Goal: Task Accomplishment & Management: Use online tool/utility

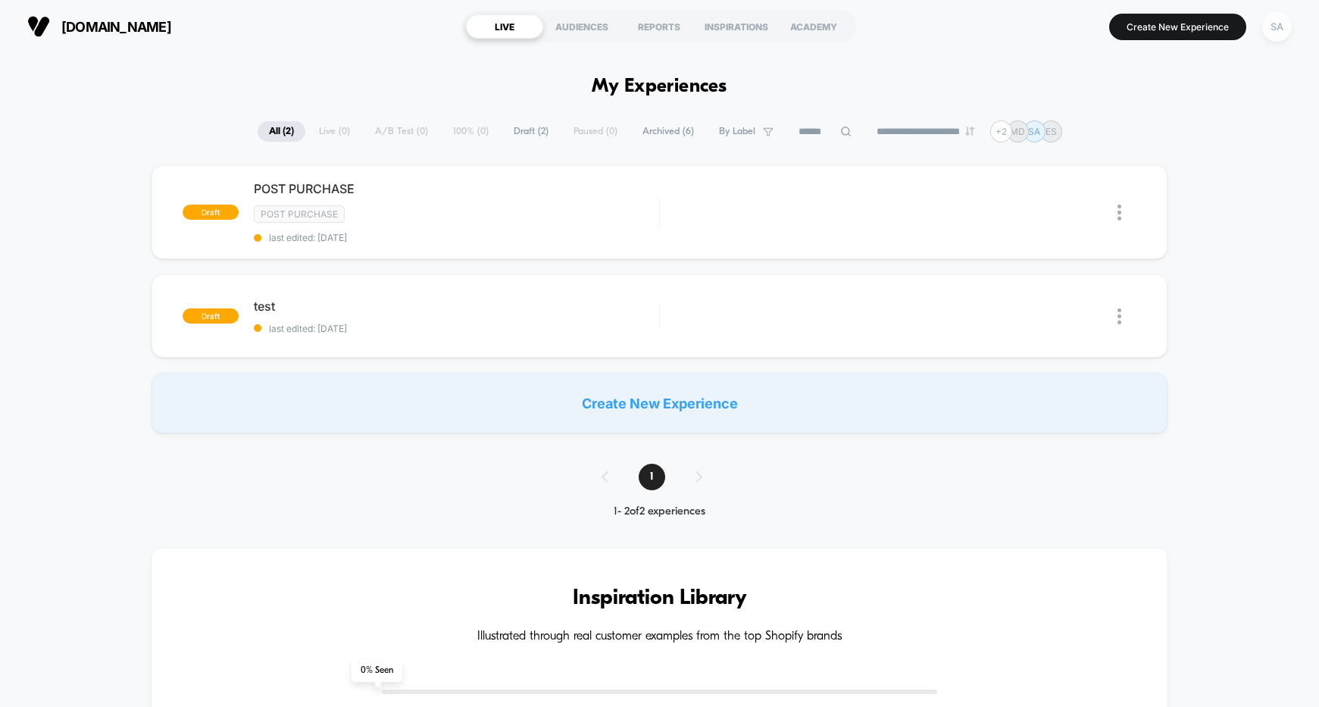
click at [1272, 22] on div "SA" at bounding box center [1277, 27] width 30 height 30
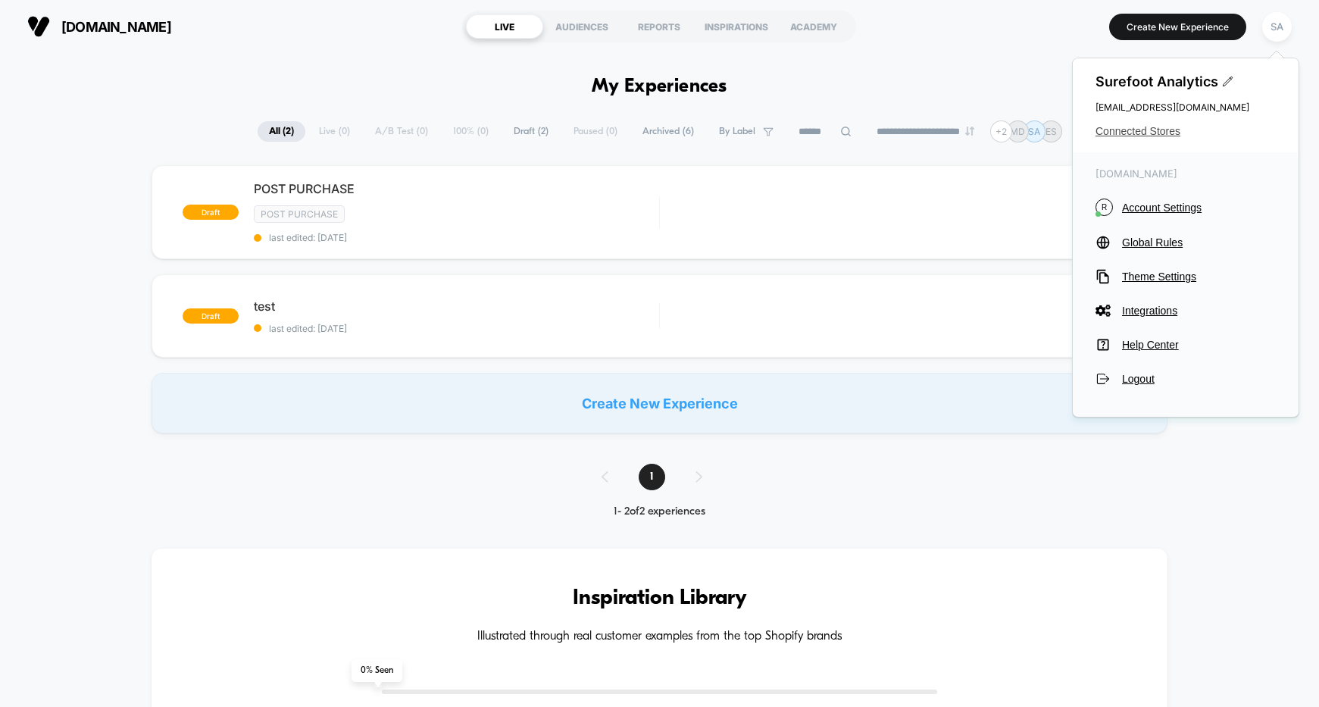
click at [1175, 132] on span "Connected Stores" at bounding box center [1186, 131] width 180 height 12
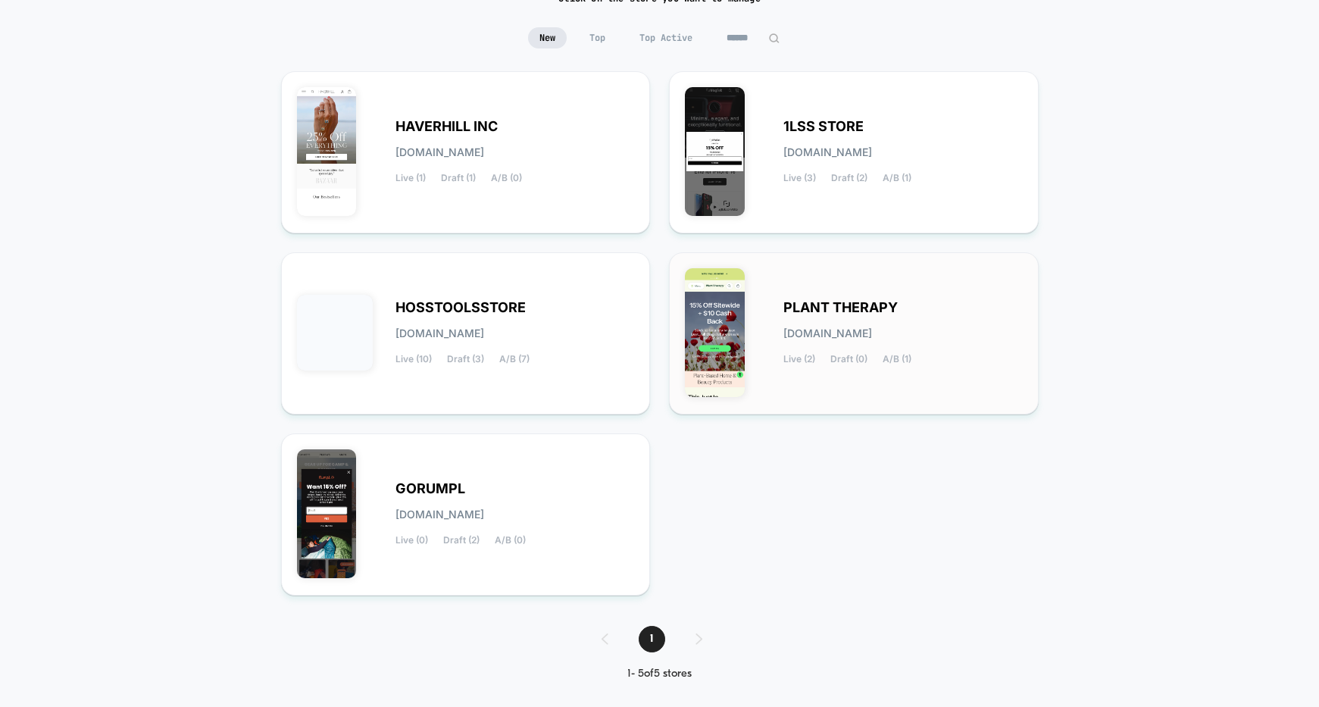
scroll to position [145, 0]
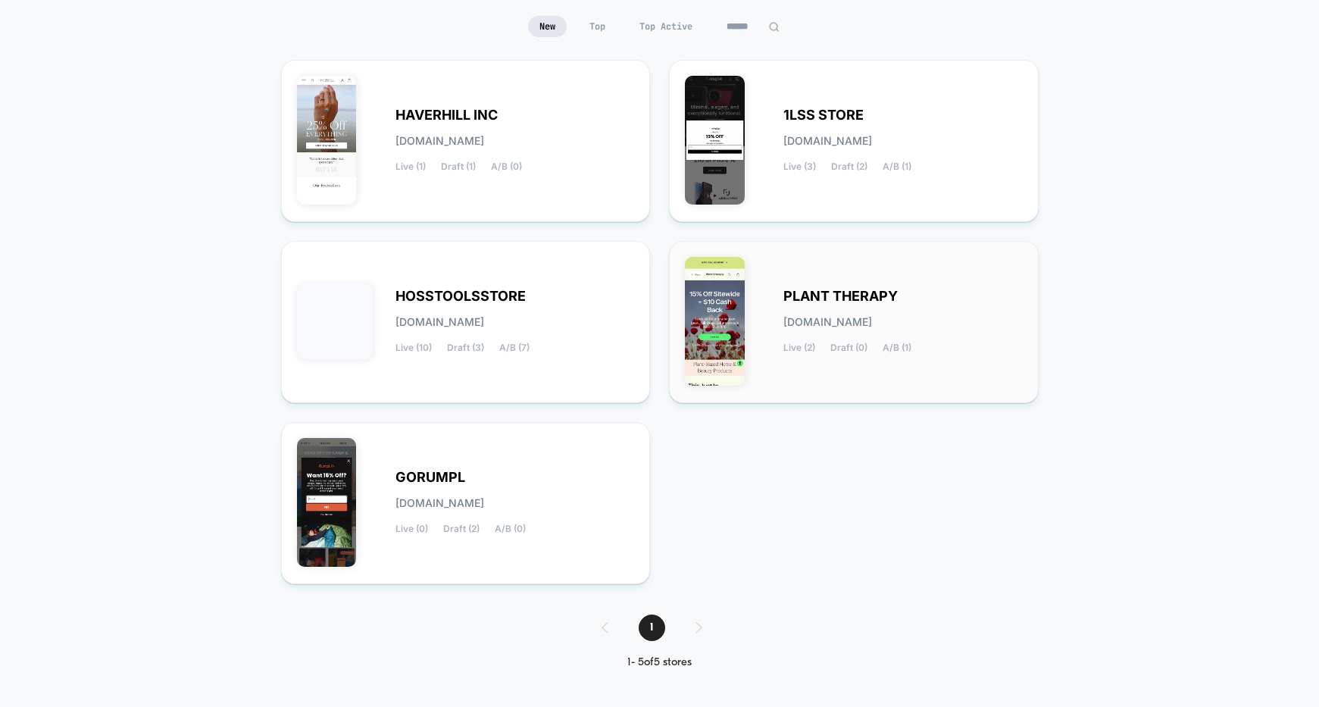
click at [935, 279] on div "PLANT THERAPY [DOMAIN_NAME] Live (2) Draft (0) A/B (1)" at bounding box center [854, 322] width 338 height 130
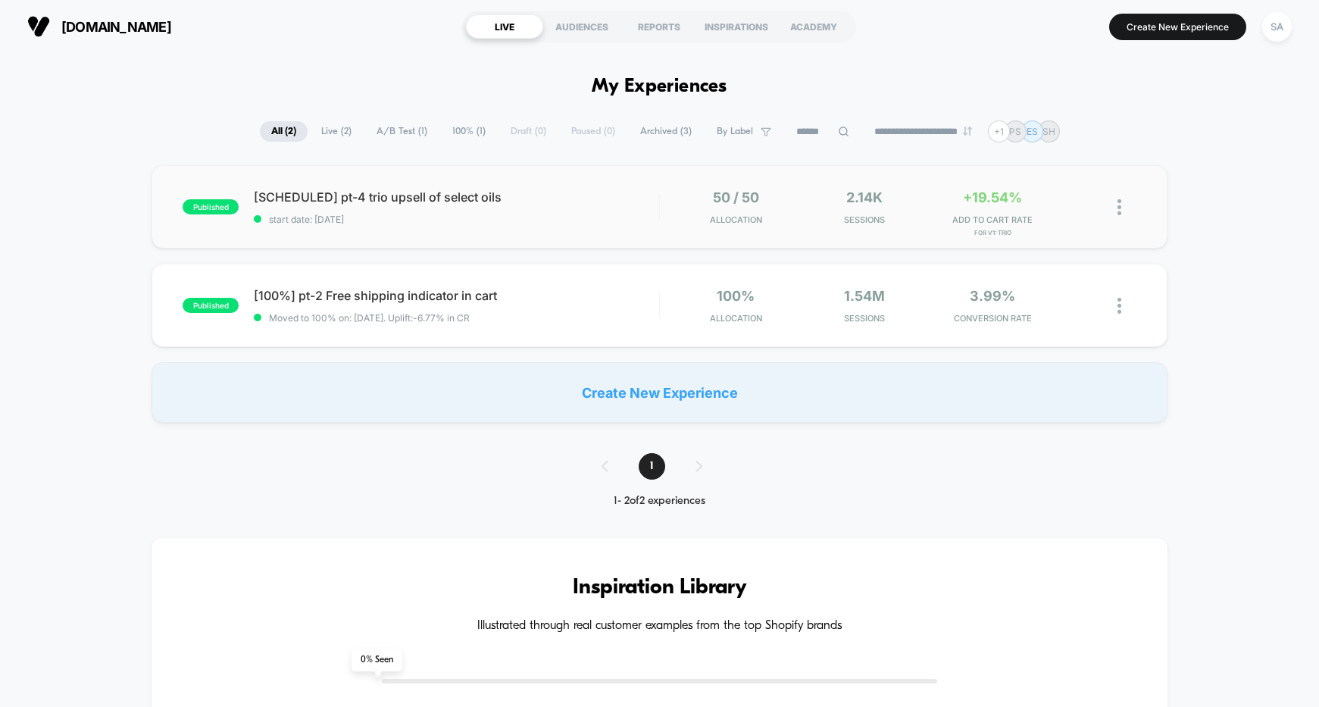
click at [1118, 203] on img at bounding box center [1120, 207] width 4 height 16
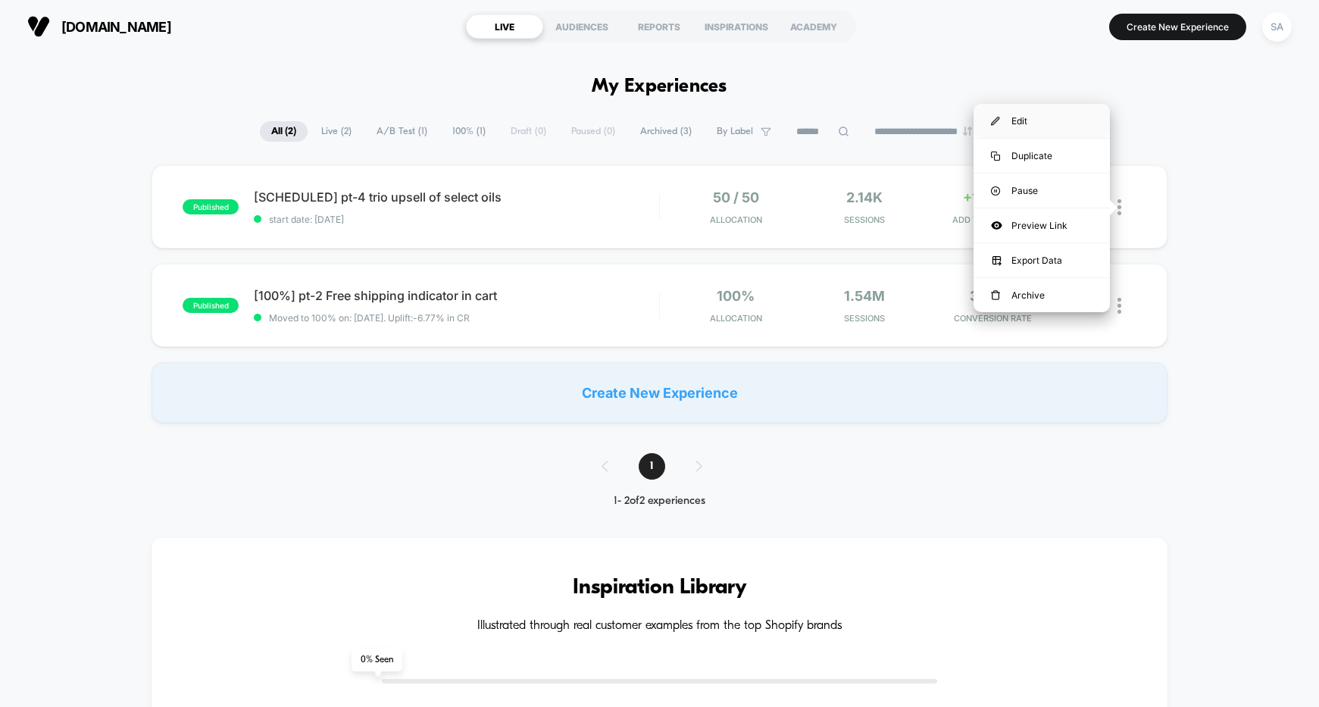
click at [1025, 121] on div "Edit" at bounding box center [1042, 121] width 136 height 34
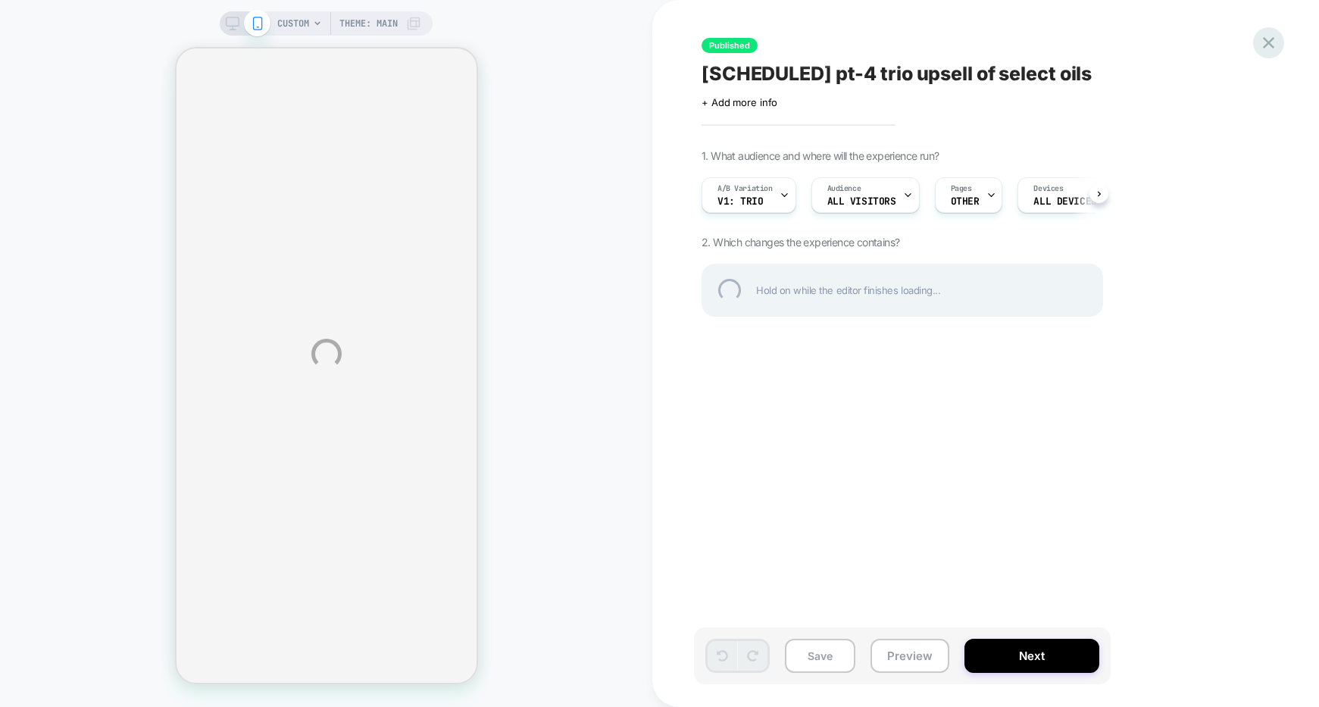
click at [1276, 45] on div at bounding box center [1268, 42] width 31 height 31
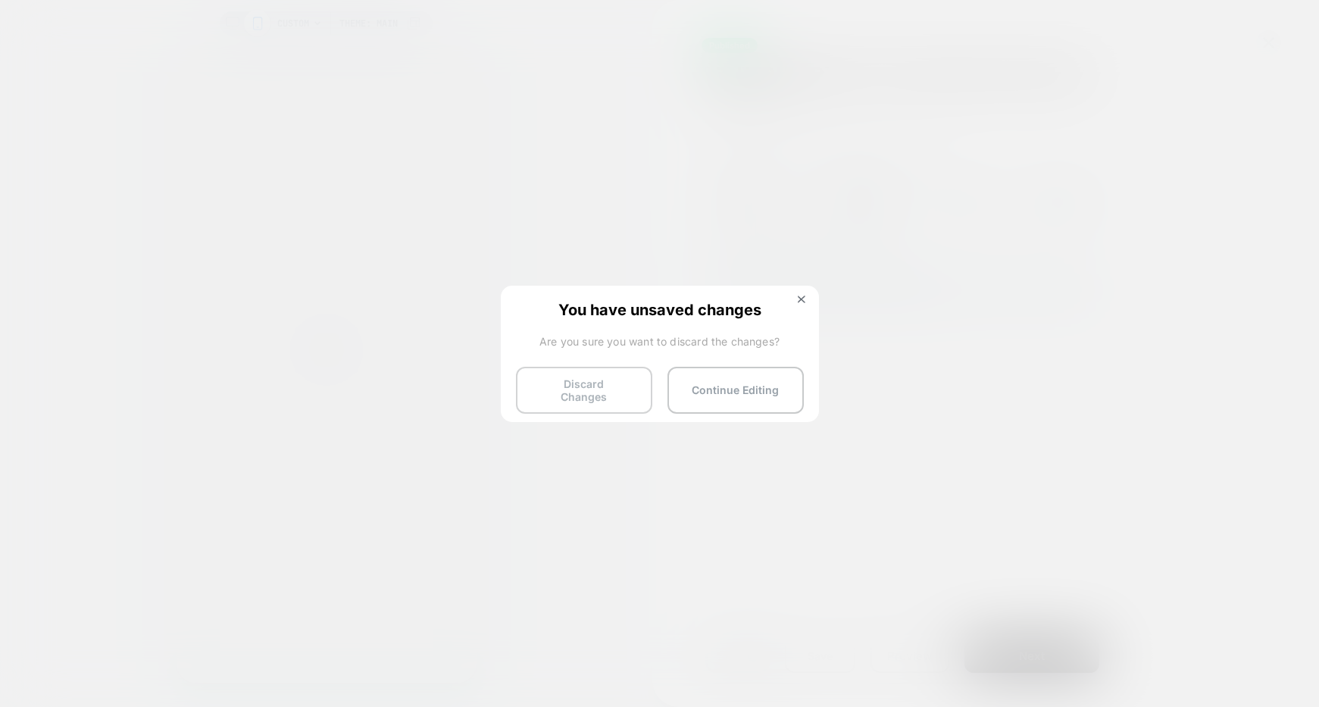
click at [612, 388] on button "Discard Changes" at bounding box center [584, 390] width 136 height 47
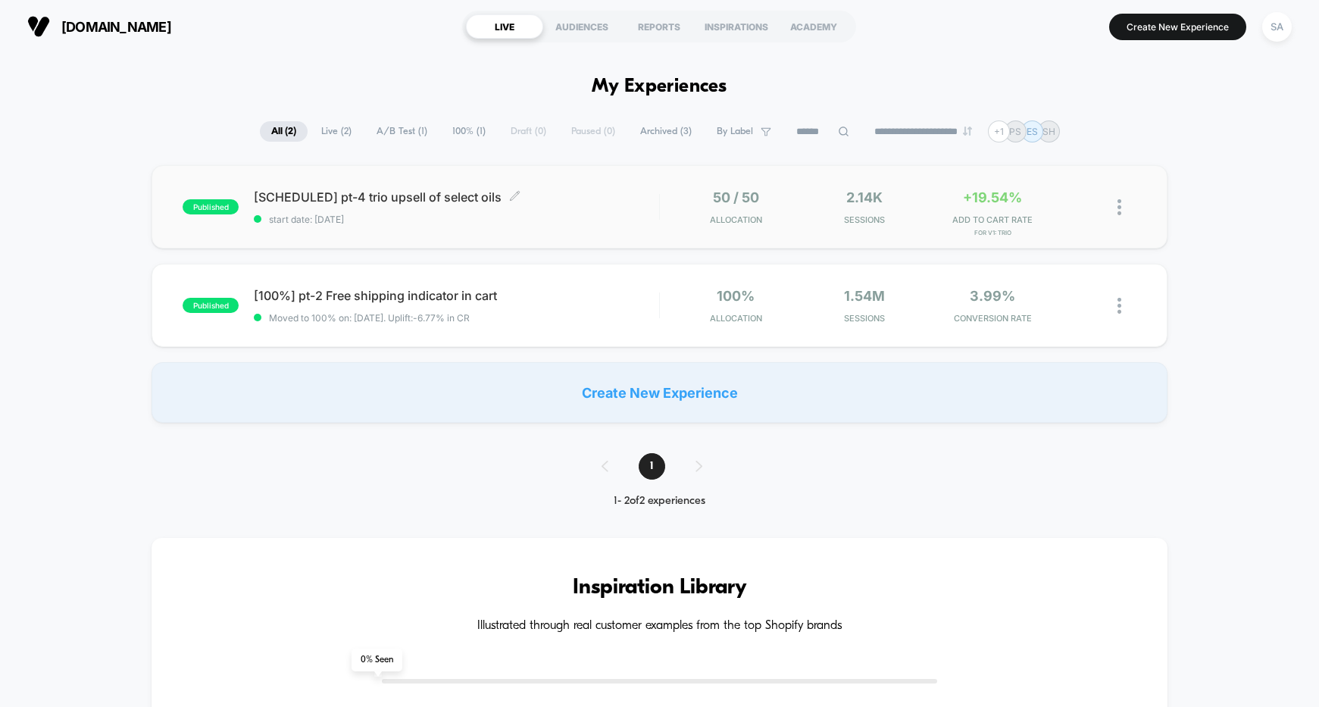
click at [388, 195] on span "[SCHEDULED] pt-4 trio upsell of select oils Click to edit experience details" at bounding box center [456, 196] width 405 height 15
